Goal: Task Accomplishment & Management: Use online tool/utility

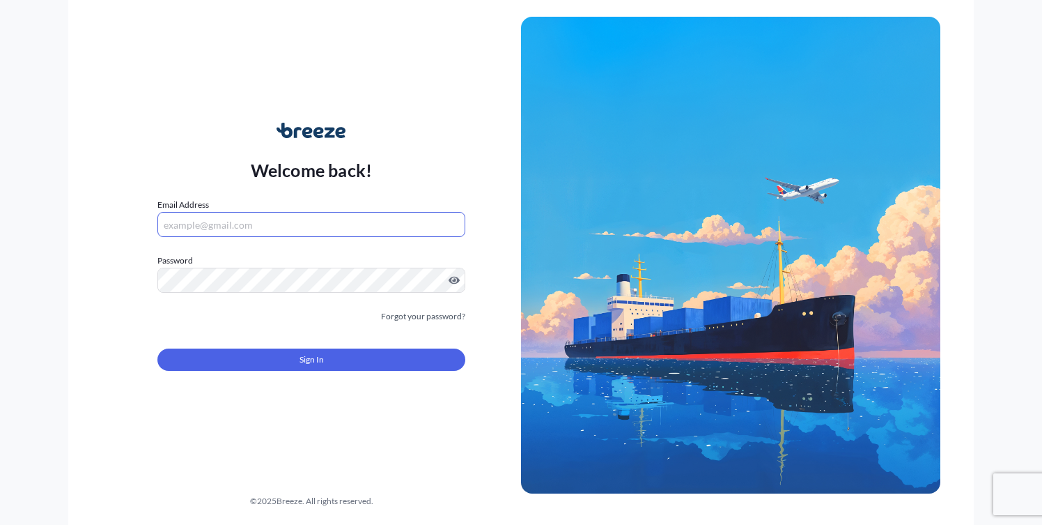
click at [238, 222] on input "Email Address" at bounding box center [311, 224] width 308 height 25
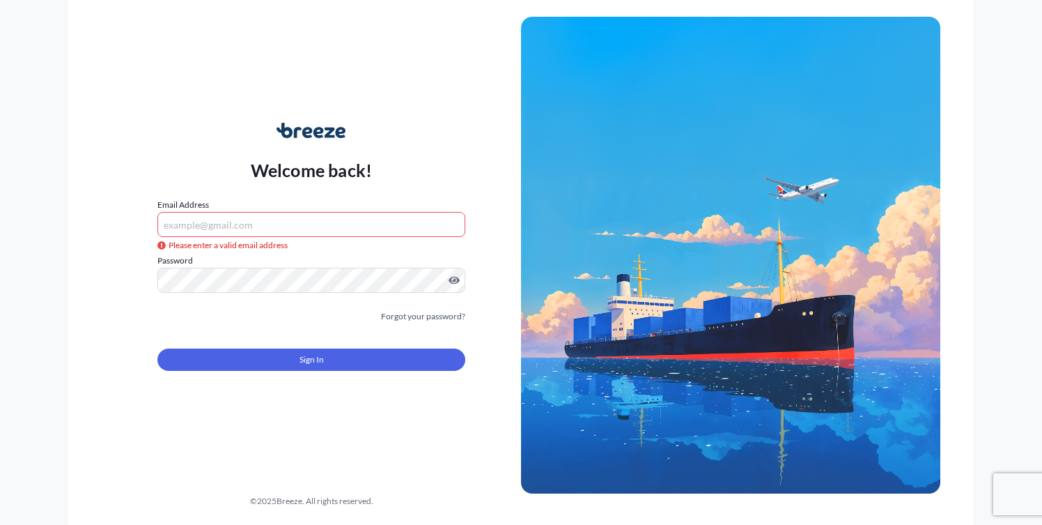
type input "[PERSON_NAME][EMAIL_ADDRESS][DOMAIN_NAME]"
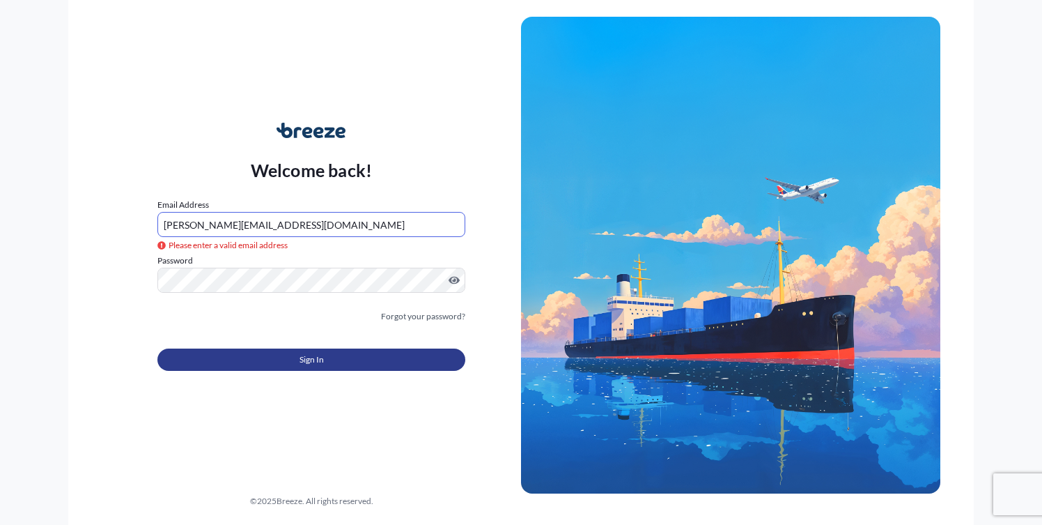
click at [311, 357] on span "Sign In" at bounding box center [312, 359] width 24 height 14
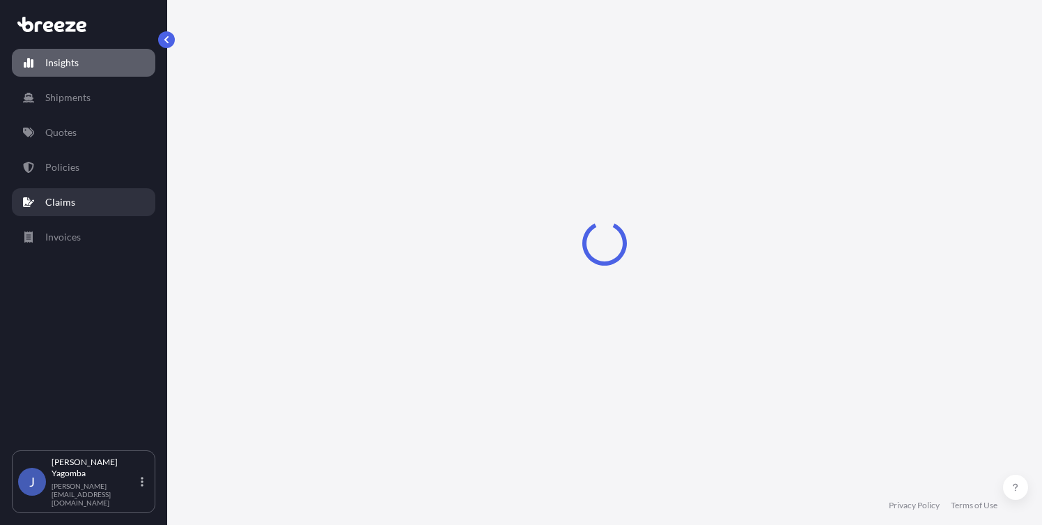
select select "2025"
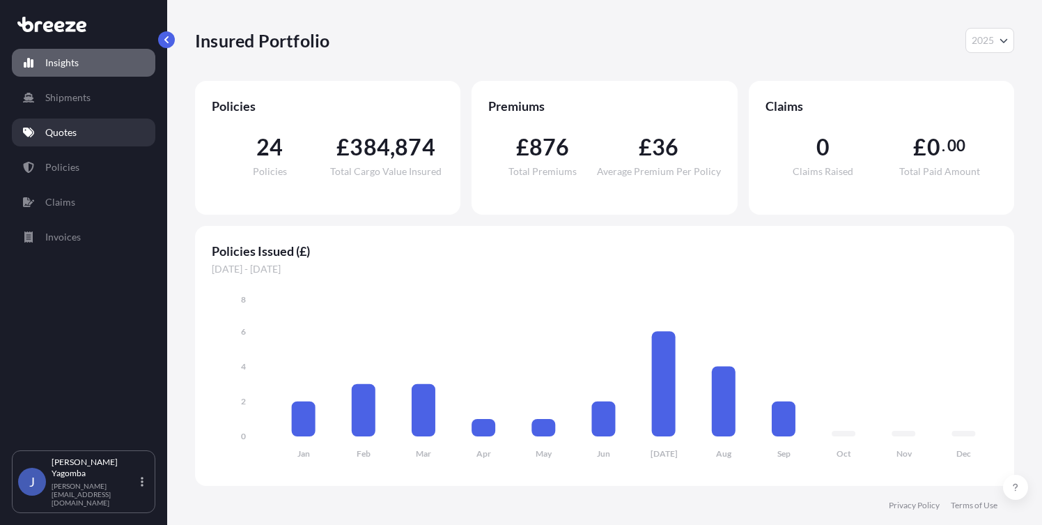
click at [51, 133] on p "Quotes" at bounding box center [60, 132] width 31 height 14
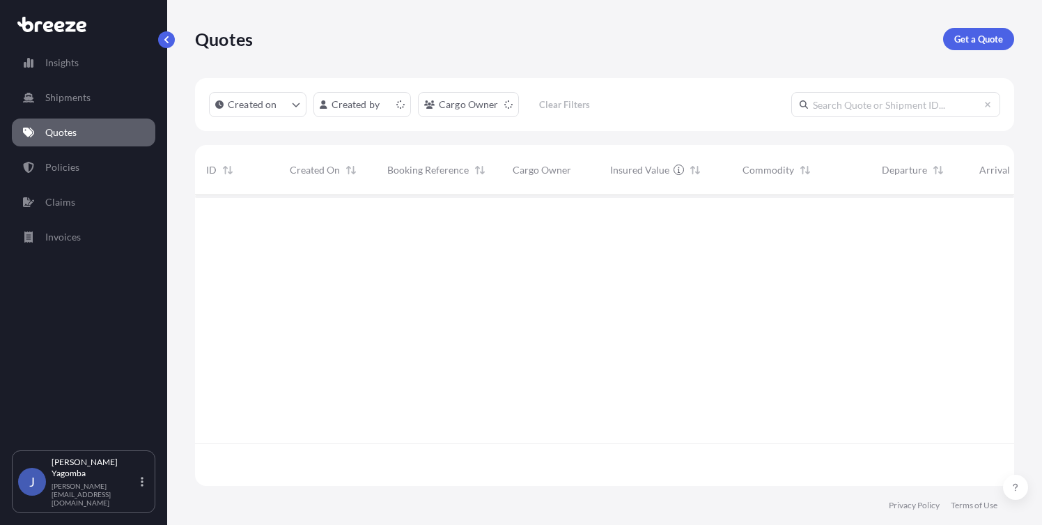
scroll to position [288, 809]
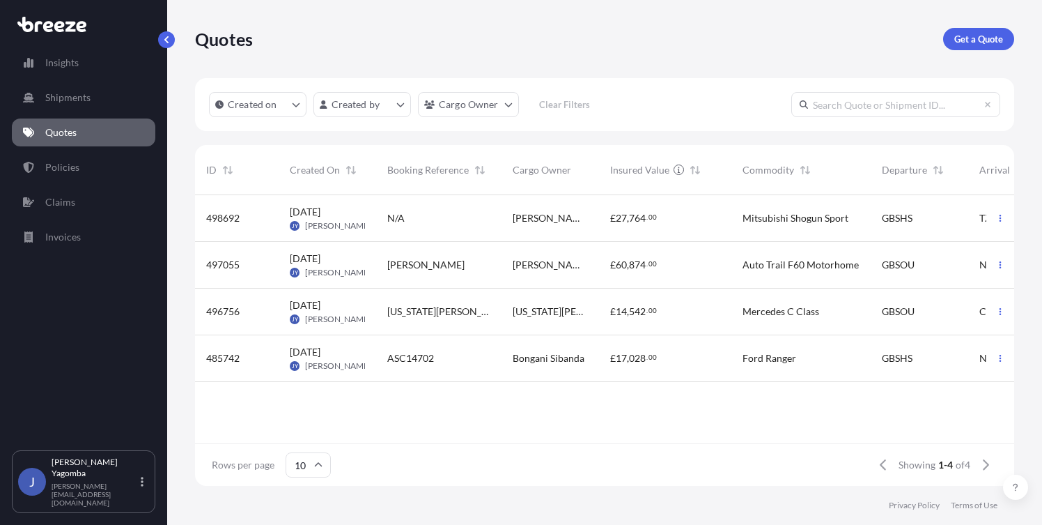
click at [566, 225] on div "[PERSON_NAME]" at bounding box center [551, 218] width 98 height 47
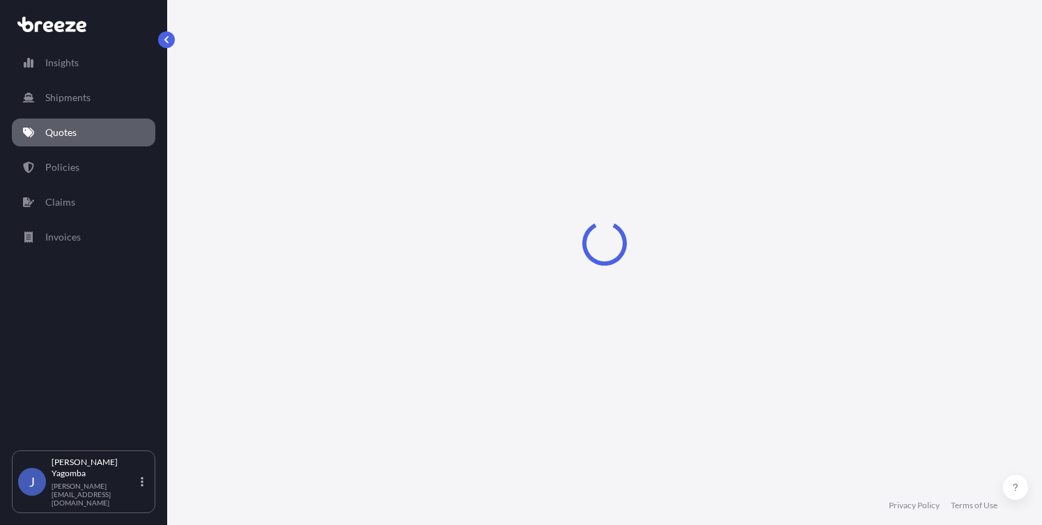
select select "Sea"
select select "1"
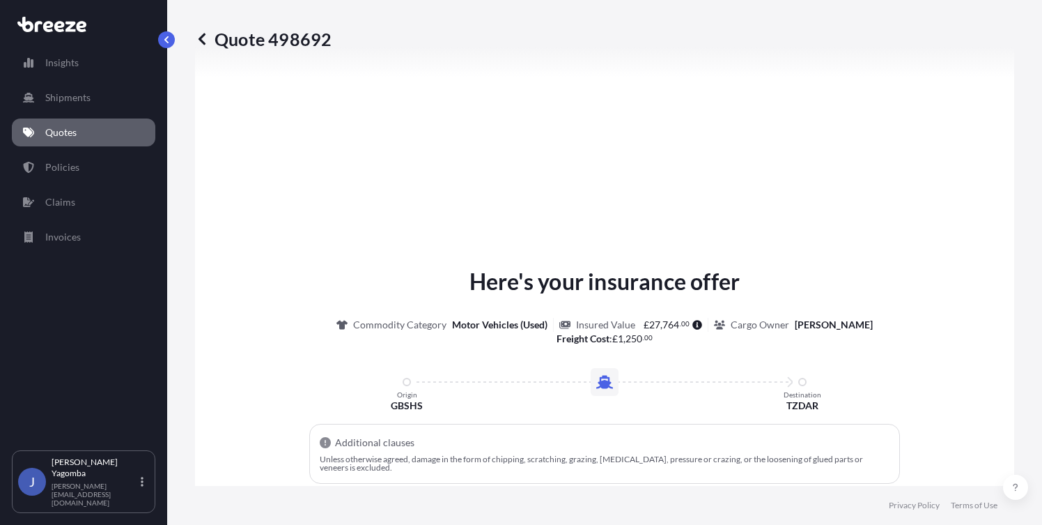
scroll to position [614, 0]
